Goal: Find specific page/section: Find specific page/section

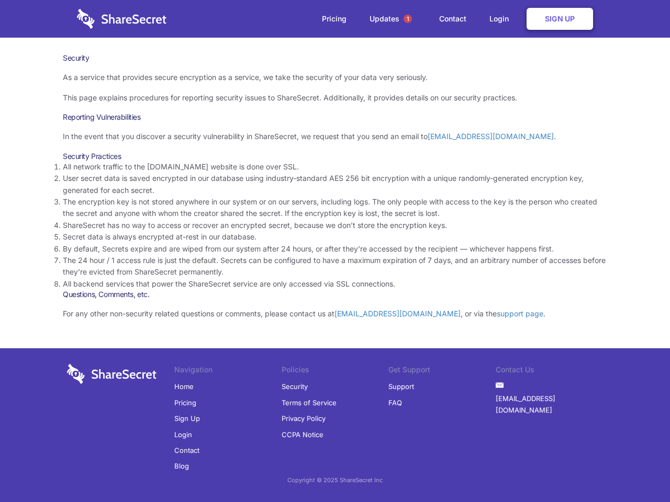
click at [335, 251] on li "By default, Secrets expire and are wiped from our system after 24 hours, or aft…" at bounding box center [335, 249] width 544 height 12
click at [408, 19] on span "1" at bounding box center [407, 19] width 8 height 8
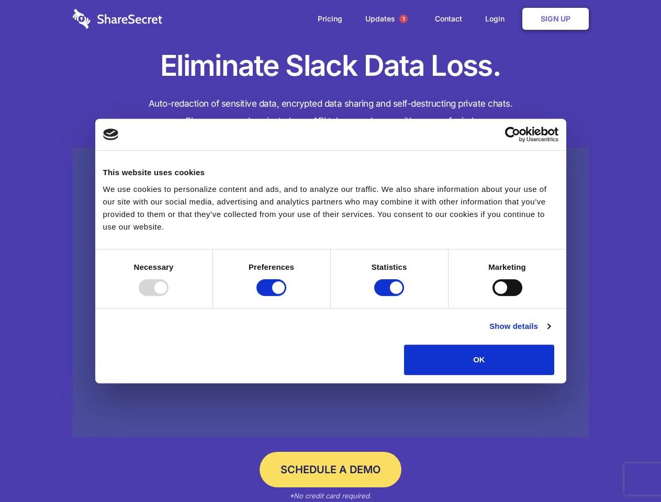
click at [168, 296] on div at bounding box center [154, 287] width 30 height 17
